Goal: Task Accomplishment & Management: Complete application form

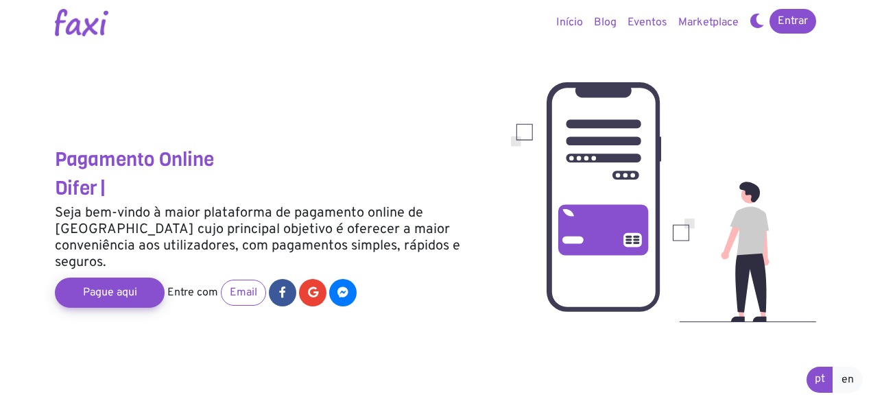
drag, startPoint x: 877, startPoint y: 73, endPoint x: 869, endPoint y: 152, distance: 79.3
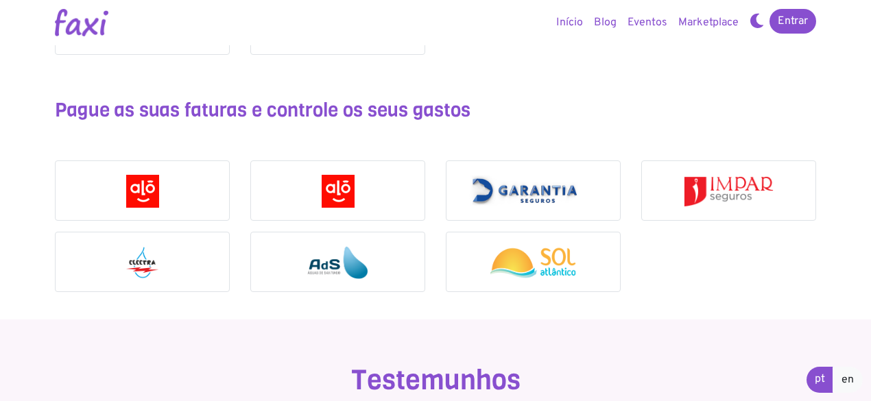
scroll to position [1129, 0]
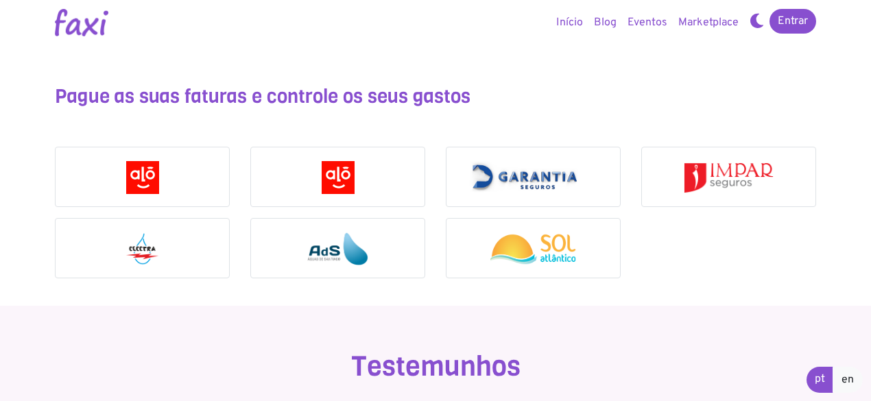
click at [144, 241] on img at bounding box center [142, 249] width 35 height 33
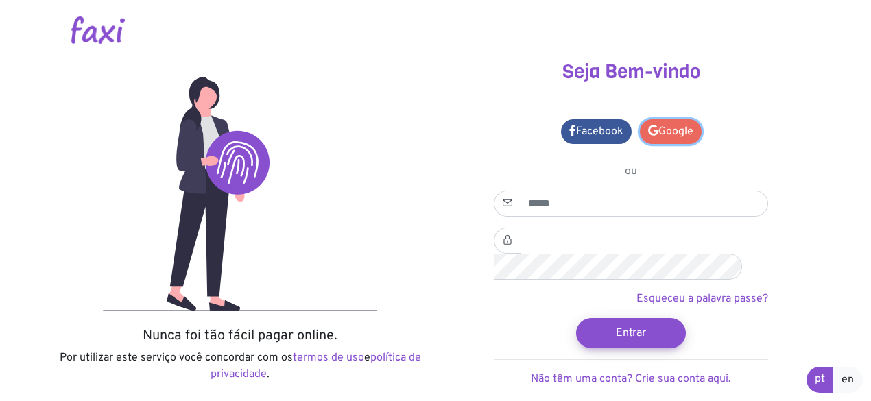
click at [672, 134] on link "Google" at bounding box center [671, 131] width 62 height 25
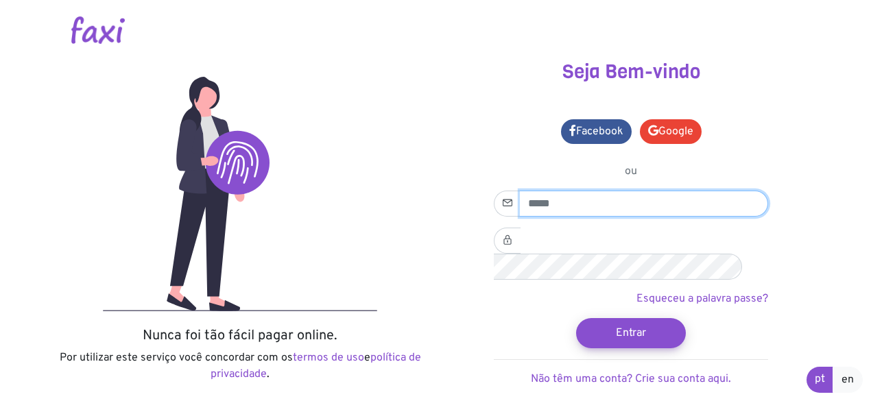
click at [575, 195] on input "email" at bounding box center [644, 204] width 248 height 26
